Goal: Use online tool/utility: Utilize a website feature to perform a specific function

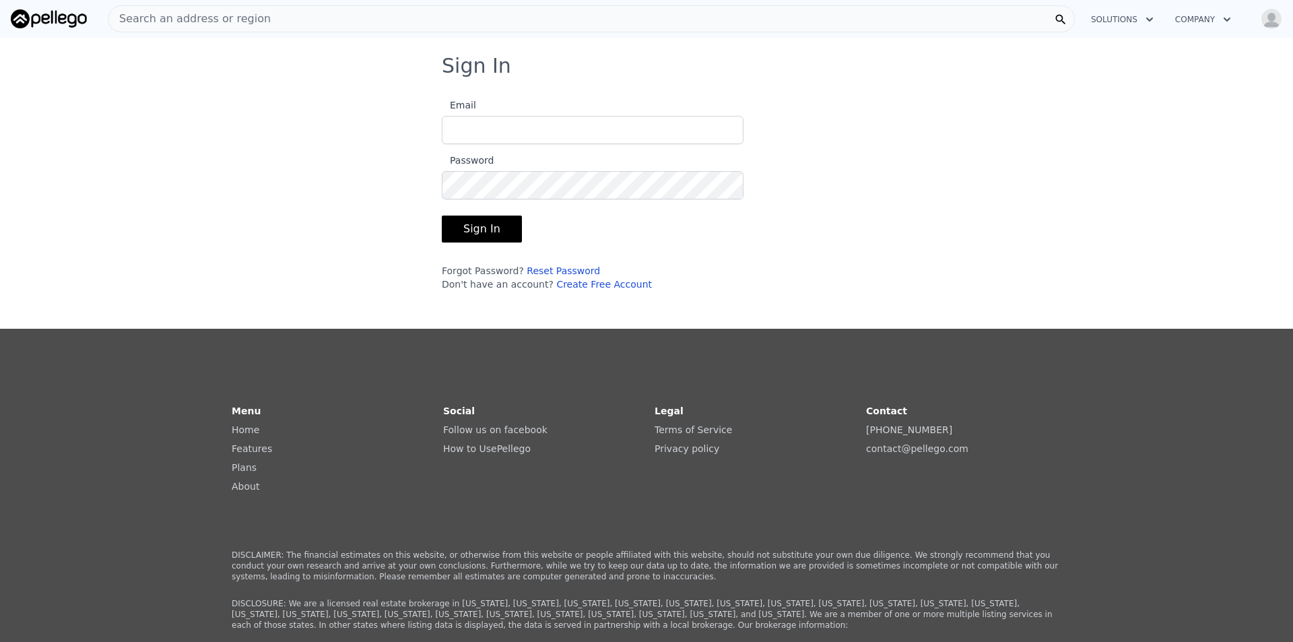
type input "[EMAIL_ADDRESS][DOMAIN_NAME]"
click at [499, 236] on button "Sign In" at bounding box center [482, 228] width 80 height 27
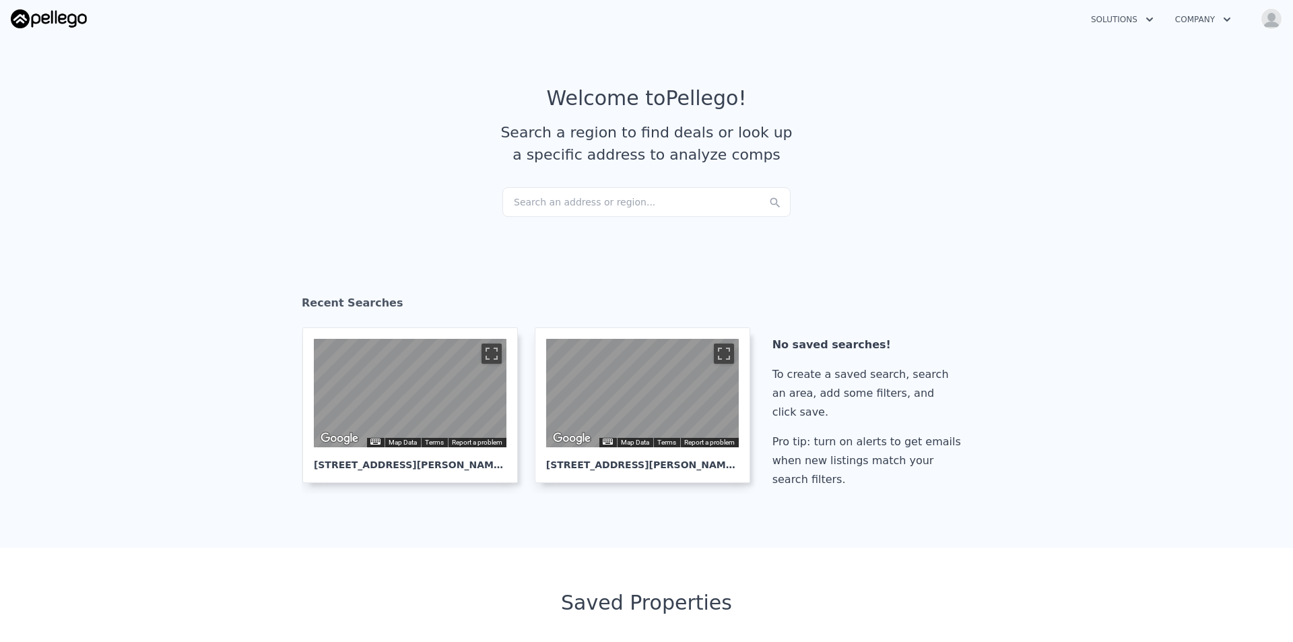
click at [587, 207] on div "Search an address or region..." at bounding box center [646, 202] width 288 height 30
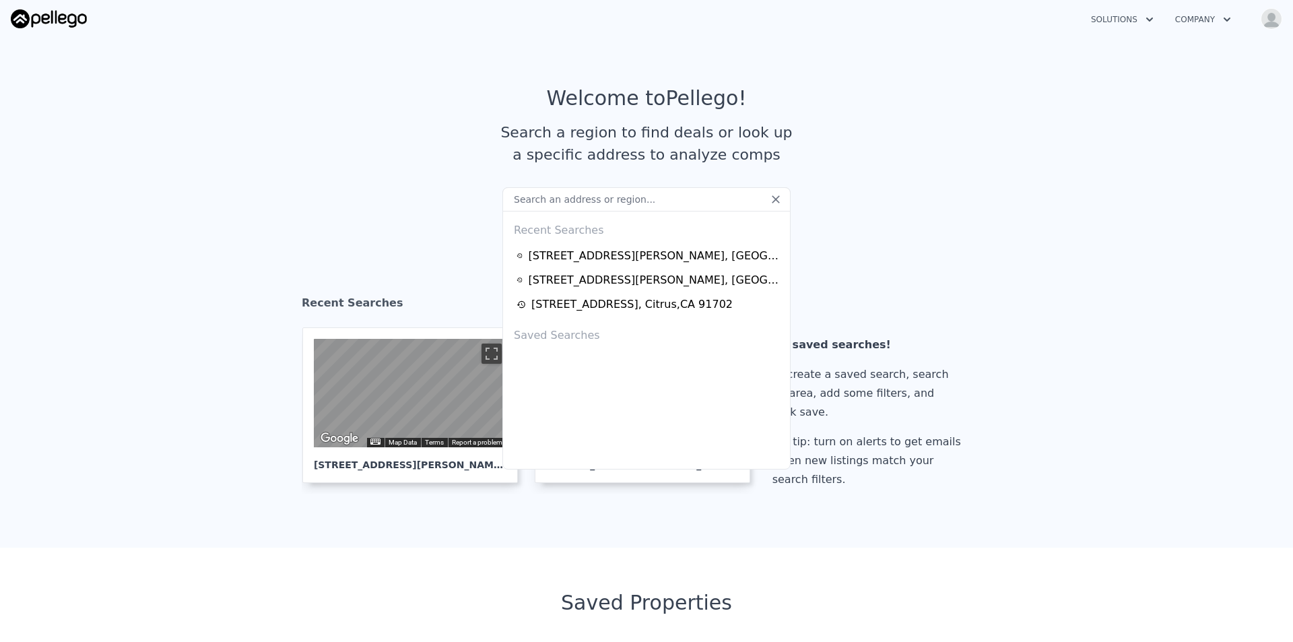
type input "[STREET_ADDRESS]"
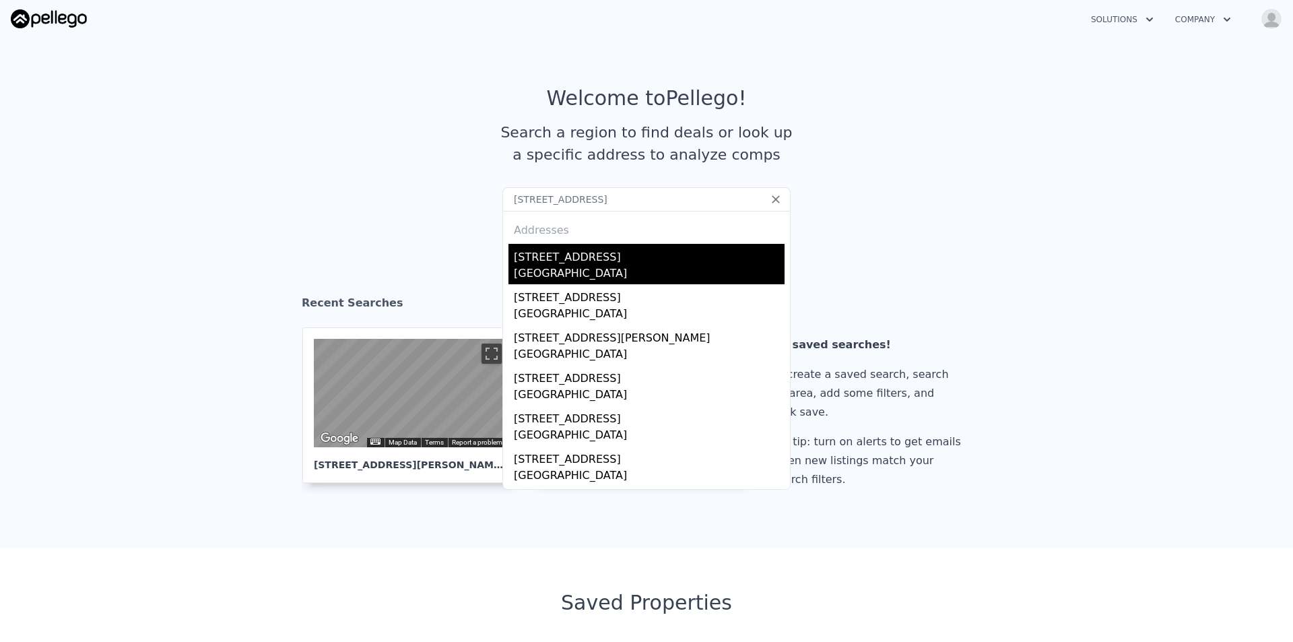
click at [590, 253] on div "[STREET_ADDRESS]" at bounding box center [649, 255] width 271 height 22
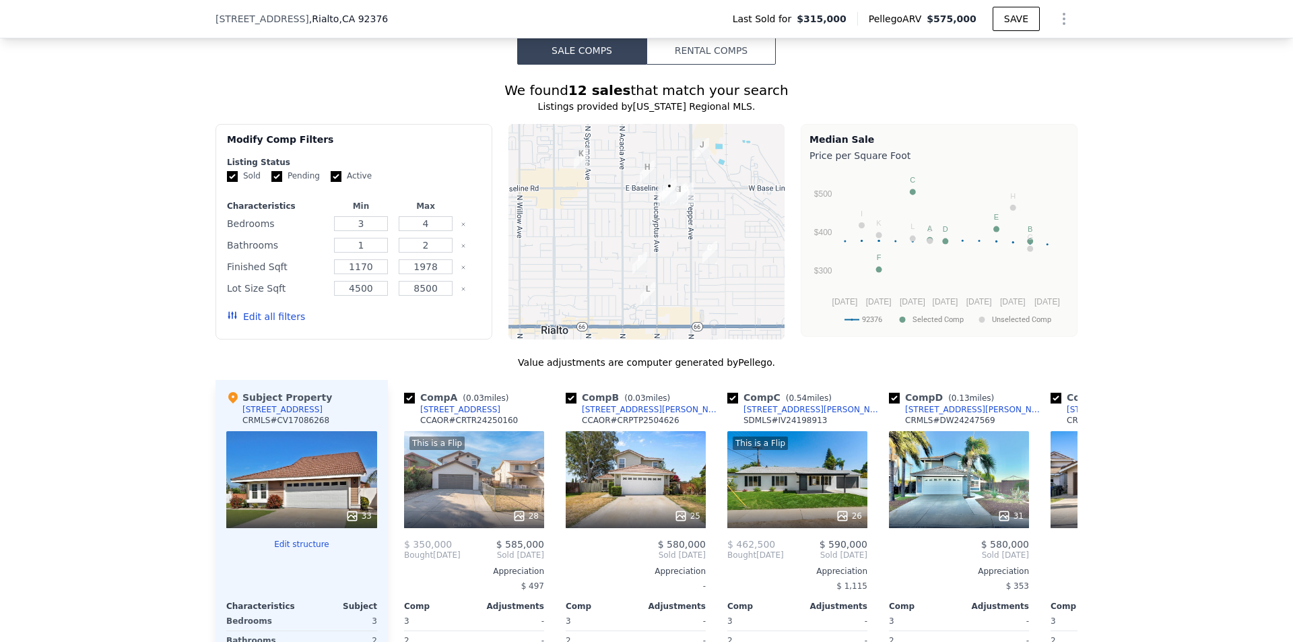
scroll to position [1342, 0]
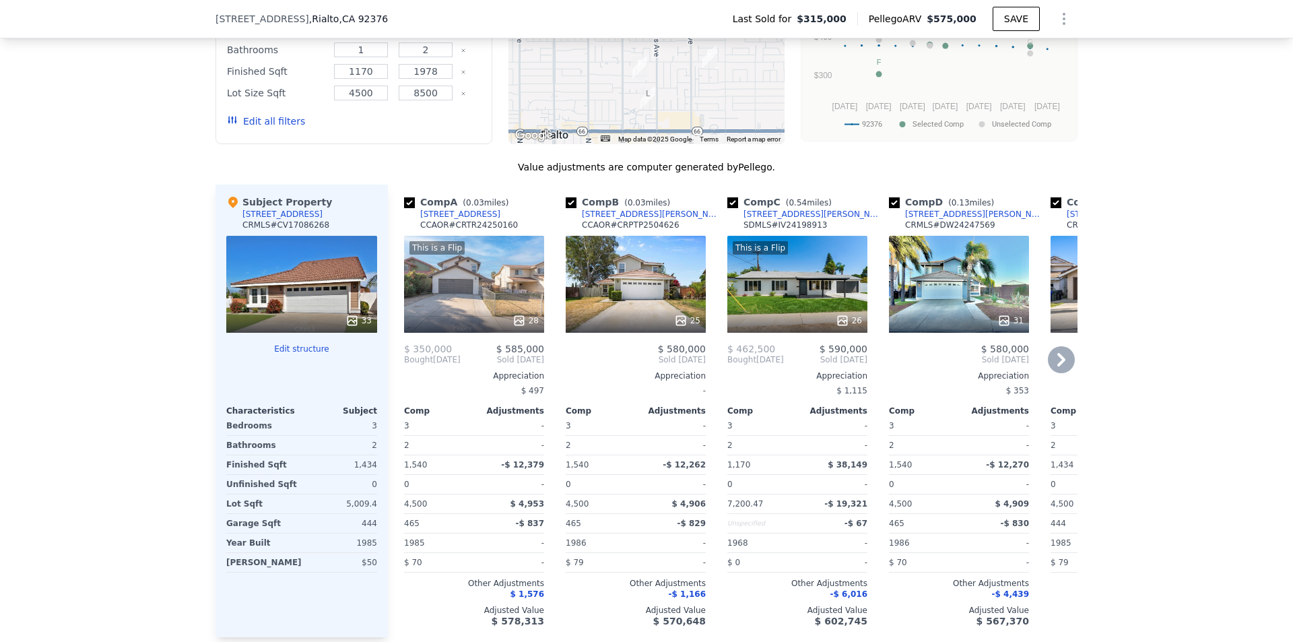
click at [507, 320] on div at bounding box center [474, 320] width 140 height 24
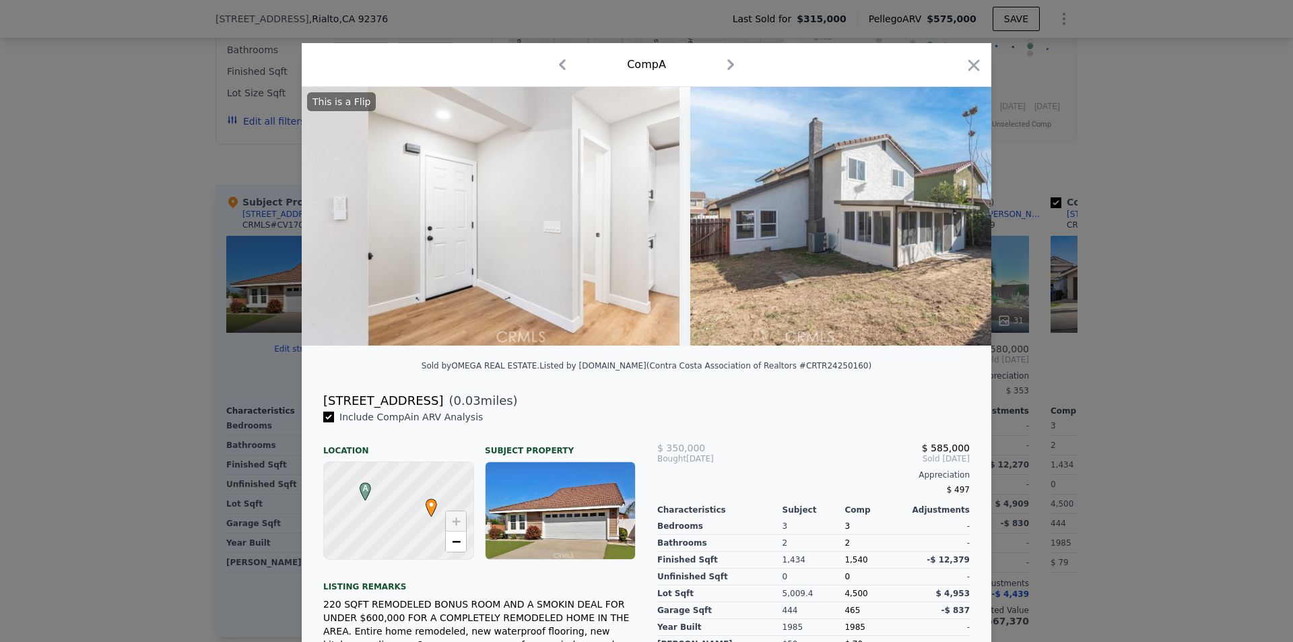
scroll to position [0, 10453]
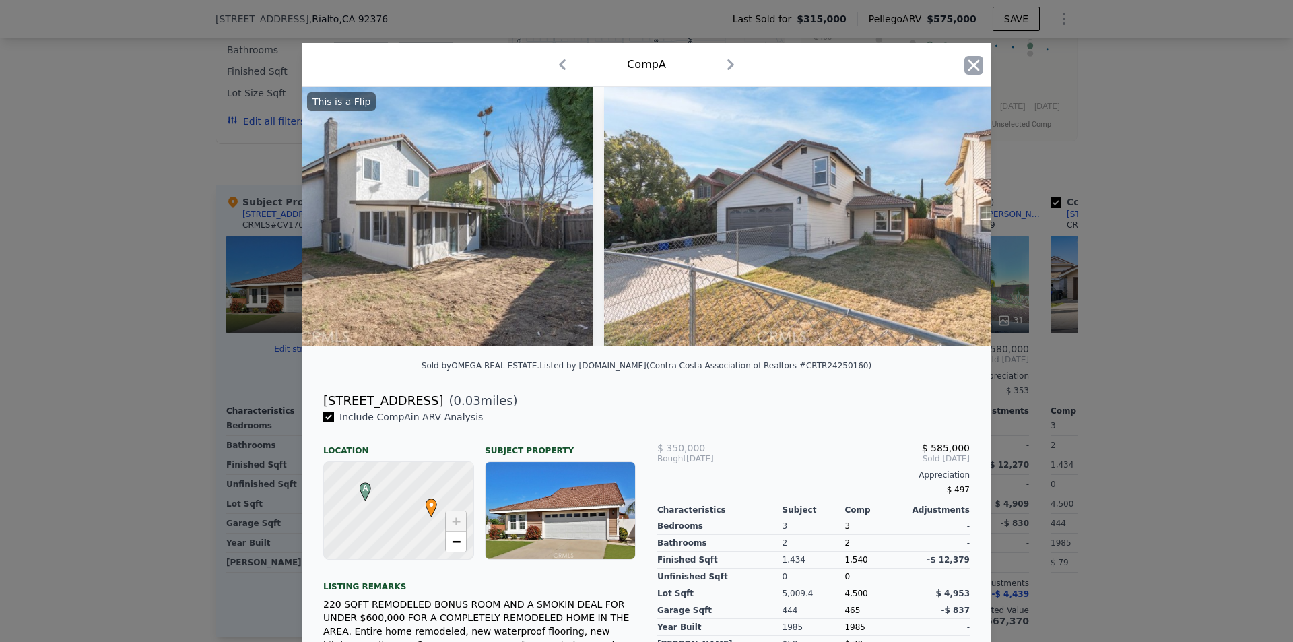
click at [964, 68] on icon "button" at bounding box center [973, 65] width 19 height 19
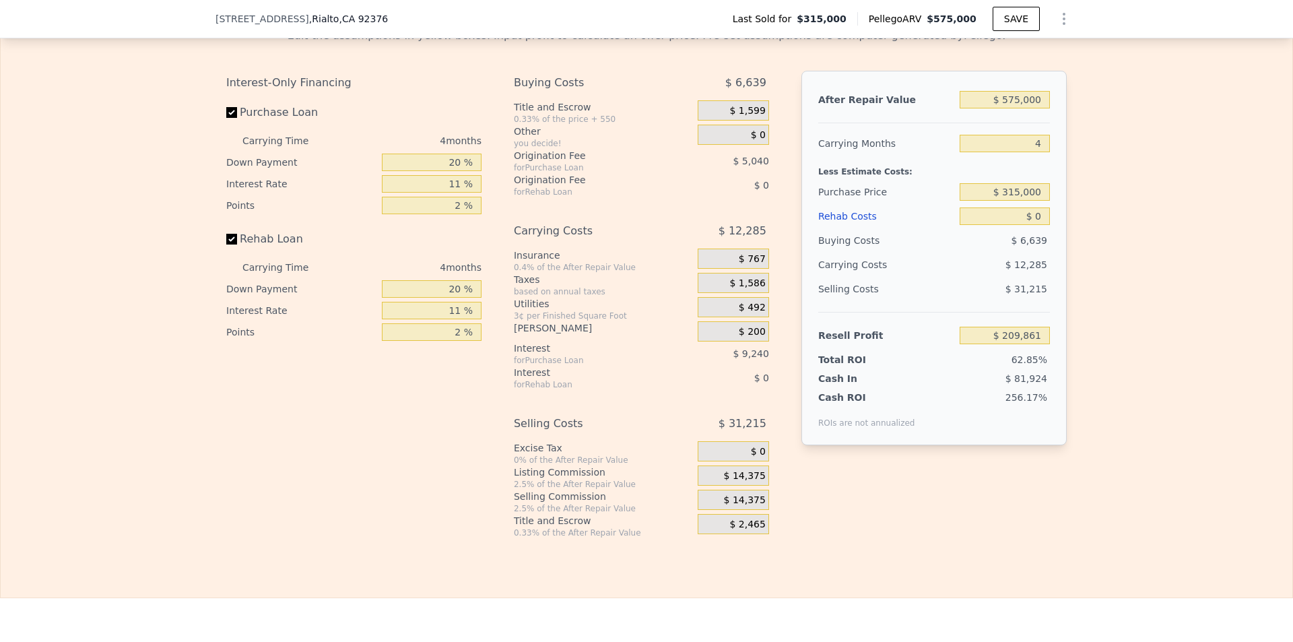
scroll to position [2150, 0]
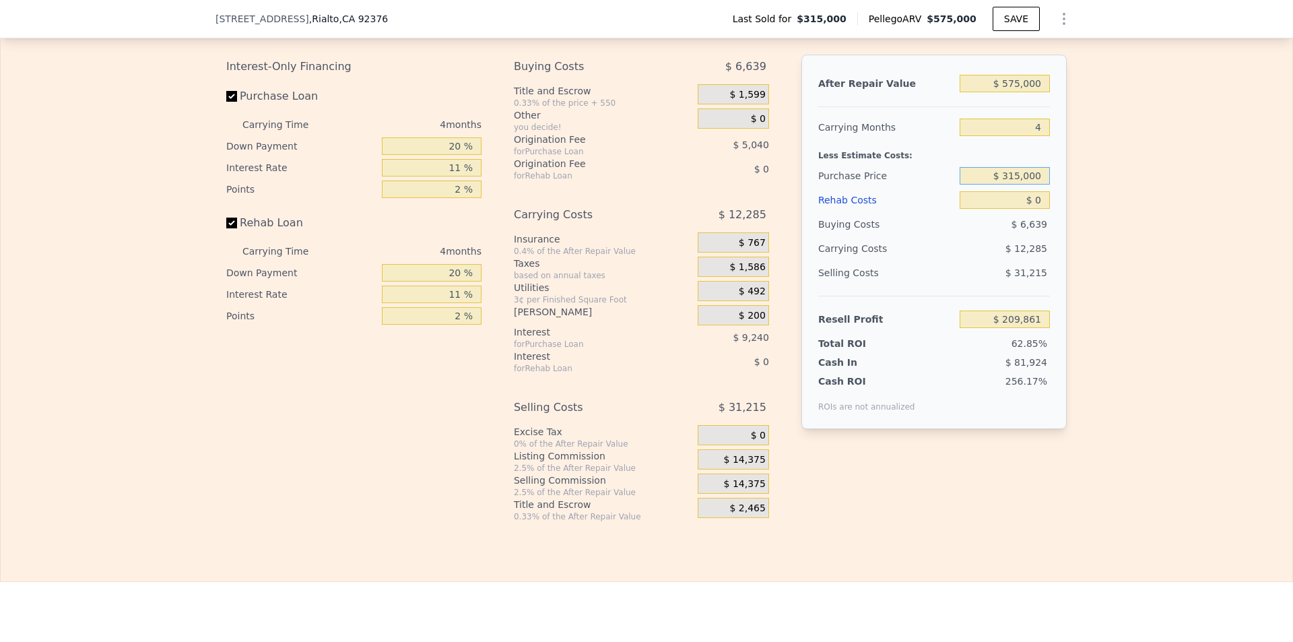
click at [1028, 185] on input "$ 315,000" at bounding box center [1005, 176] width 90 height 18
type input "$ 380,000"
click at [1082, 248] on div "Edit the assumptions in yellow boxes. Input profit to calculate an offer price.…" at bounding box center [647, 261] width 1292 height 521
type input "$ 141,697"
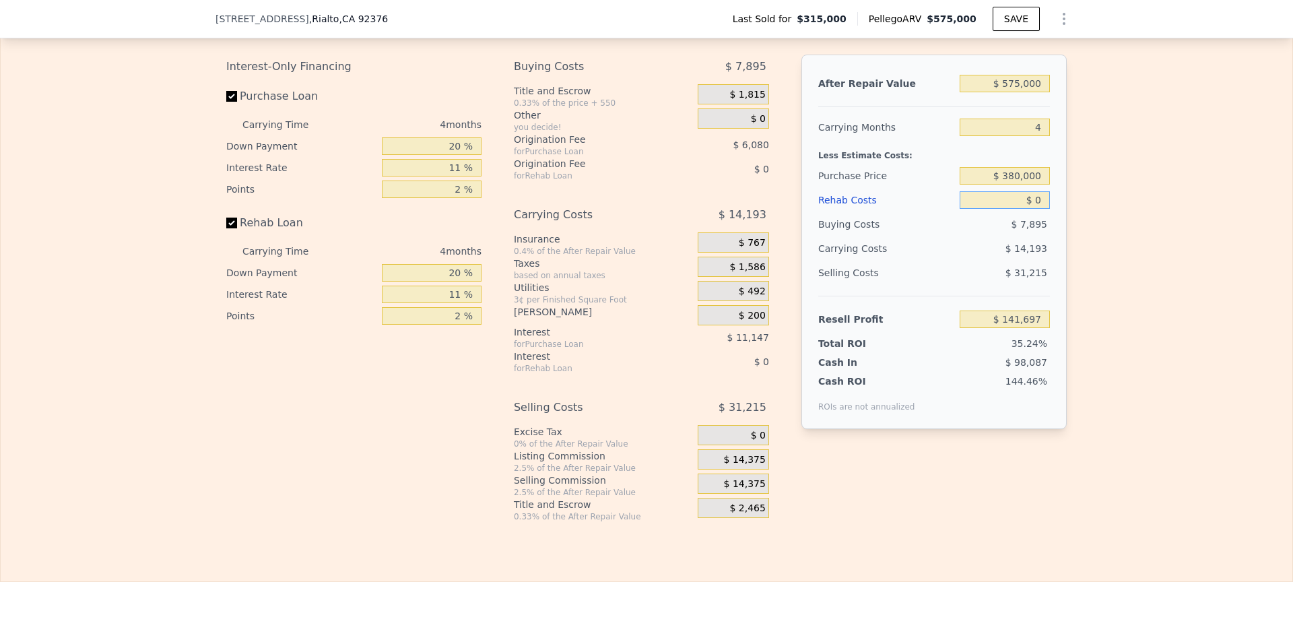
click at [1033, 209] on input "$ 0" at bounding box center [1005, 200] width 90 height 18
type input "$ 6,500"
type input "$ 134,901"
type input "$ 65,000"
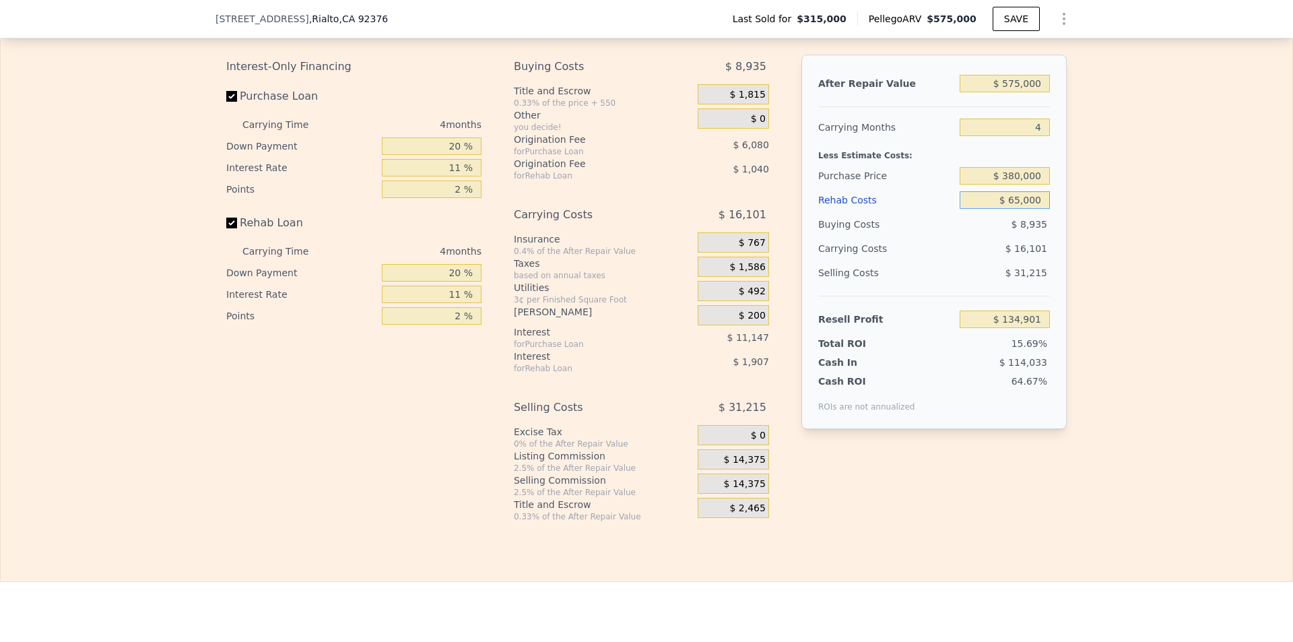
type input "$ 73,749"
type input "$ 65,000"
click at [1098, 286] on div "Edit the assumptions in yellow boxes. Input profit to calculate an offer price.…" at bounding box center [647, 261] width 1292 height 521
click at [1040, 185] on input "$ 380,000" at bounding box center [1005, 176] width 90 height 18
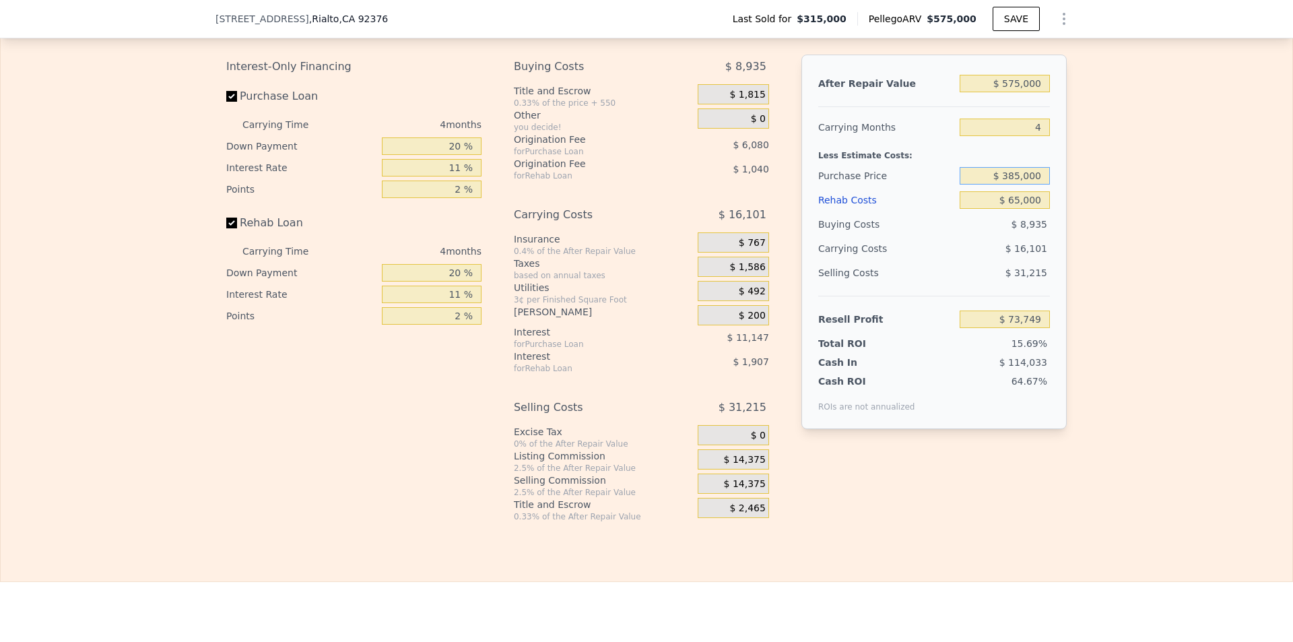
type input "$ 385,000"
click at [1123, 271] on div "Edit the assumptions in yellow boxes. Input profit to calculate an offer price.…" at bounding box center [647, 261] width 1292 height 521
type input "$ 68,508"
click at [1018, 185] on input "$ 385,000" at bounding box center [1005, 176] width 90 height 18
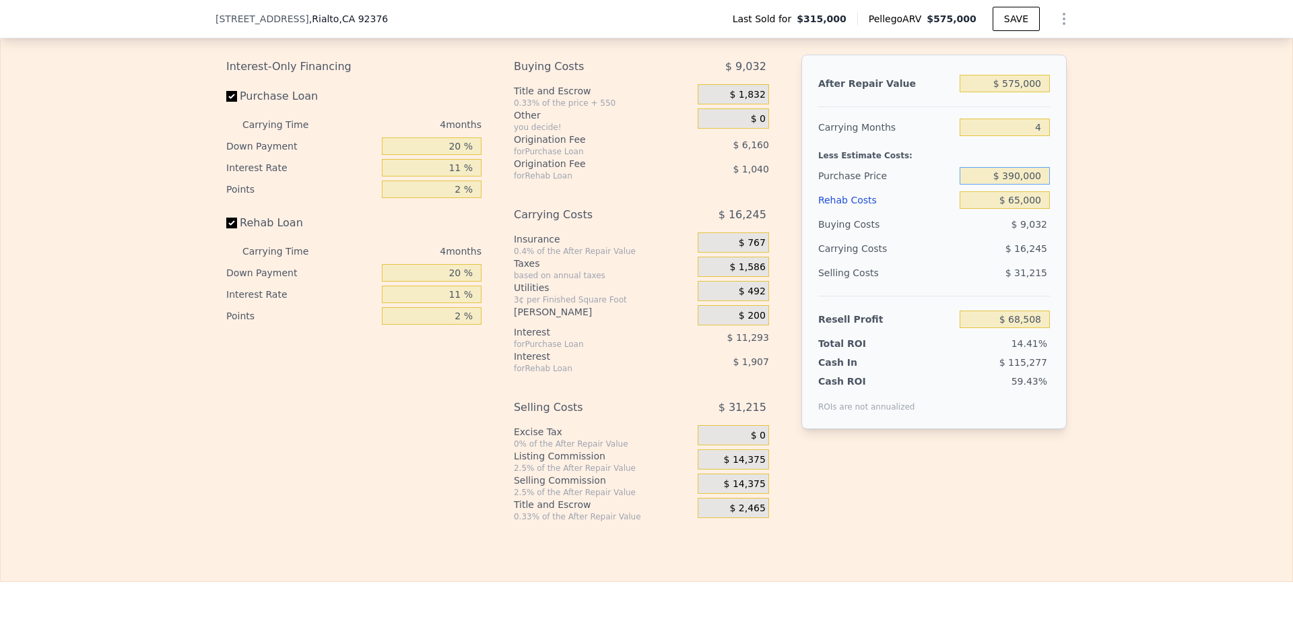
type input "$ 390,000"
click at [1197, 325] on div "Edit the assumptions in yellow boxes. Input profit to calculate an offer price.…" at bounding box center [647, 261] width 1292 height 521
type input "$ 63,263"
click at [1038, 185] on input "$ 390,000" at bounding box center [1005, 176] width 90 height 18
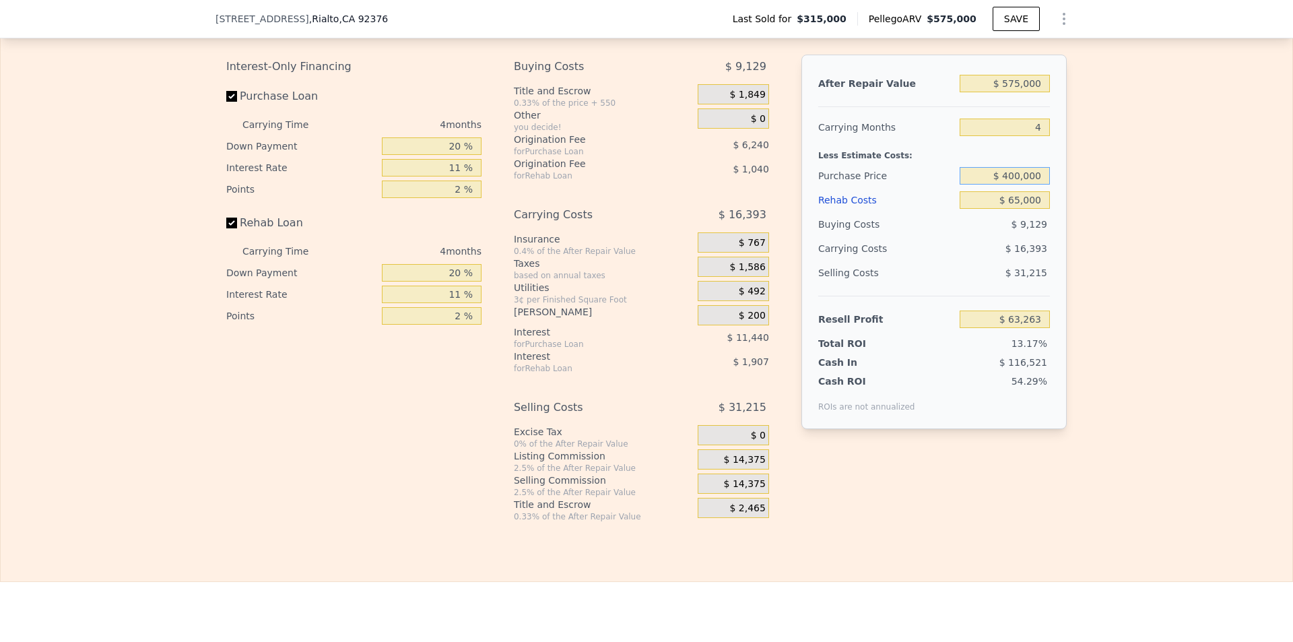
type input "$ 400,000"
click at [1090, 246] on div "Edit the assumptions in yellow boxes. Input profit to calculate an offer price.…" at bounding box center [647, 261] width 1292 height 521
type input "$ 52,778"
click at [1036, 209] on input "$ 65,000" at bounding box center [1005, 200] width 90 height 18
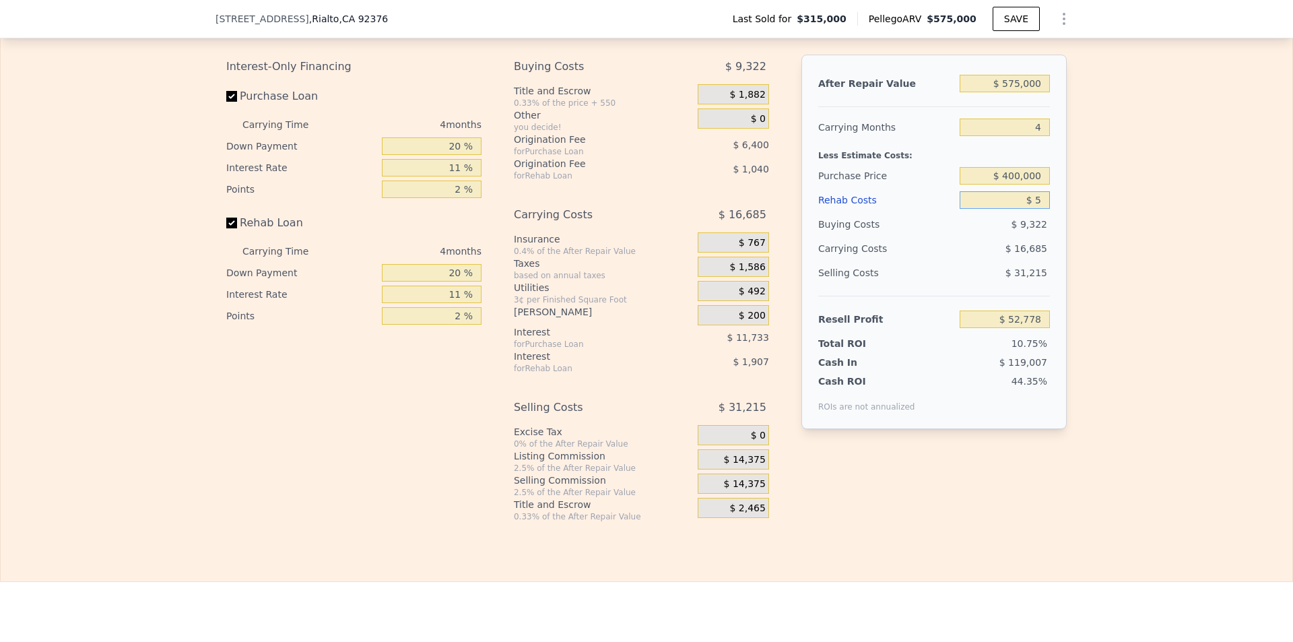
type input "$ 55"
type input "$ 120,670"
type input "$ 550"
type input "$ 120,151"
type input "$ 5,500"
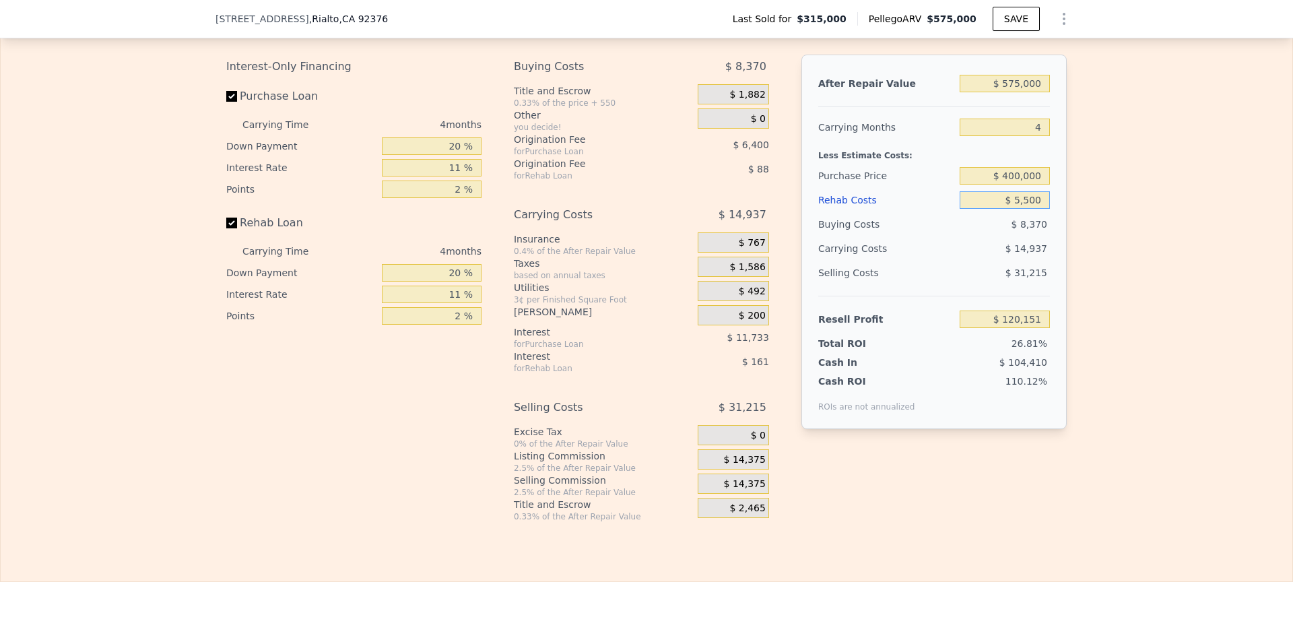
type input "$ 114,978"
type input "$ 55,000"
type input "$ 63,234"
type input "$ 55,000"
click at [1238, 324] on div "Edit the assumptions in yellow boxes. Input profit to calculate an offer price.…" at bounding box center [647, 261] width 1292 height 521
